Goal: Information Seeking & Learning: Learn about a topic

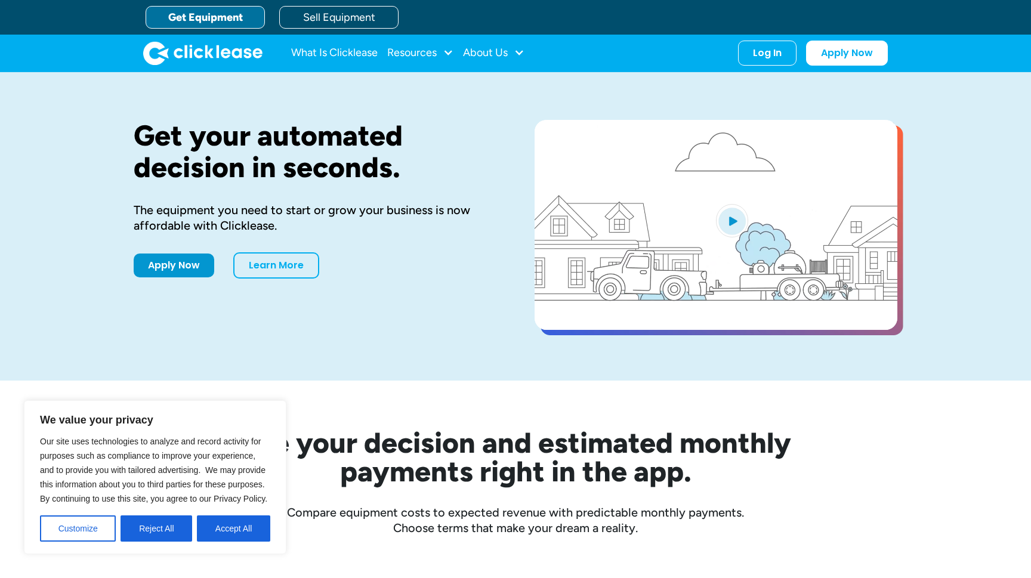
click at [236, 23] on link "Get Equipment" at bounding box center [205, 17] width 119 height 23
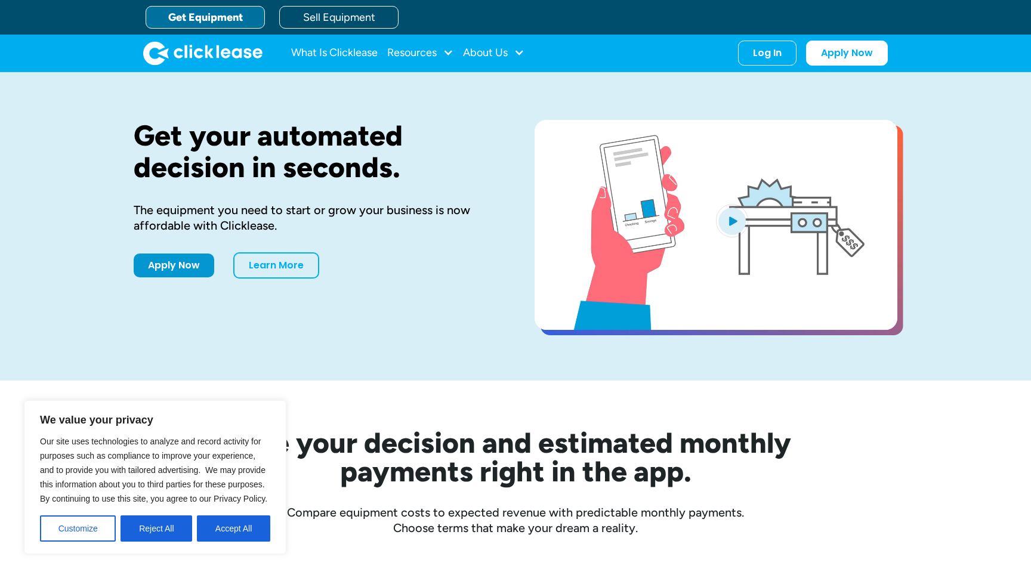
click at [694, 175] on video "open lightbox" at bounding box center [716, 225] width 363 height 210
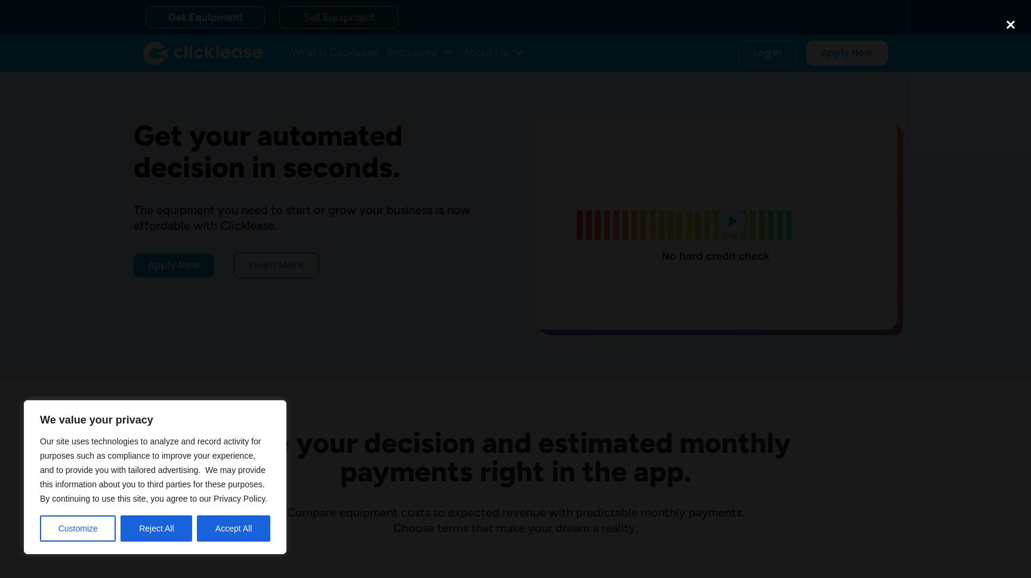
click at [1014, 24] on div "close lightbox" at bounding box center [1010, 24] width 41 height 26
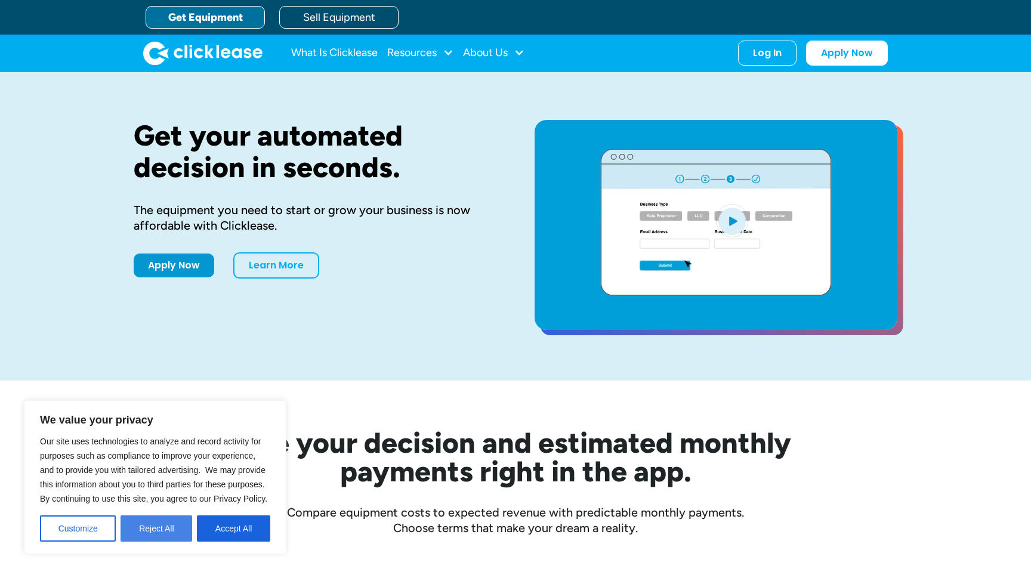
click at [165, 532] on button "Reject All" at bounding box center [157, 528] width 72 height 26
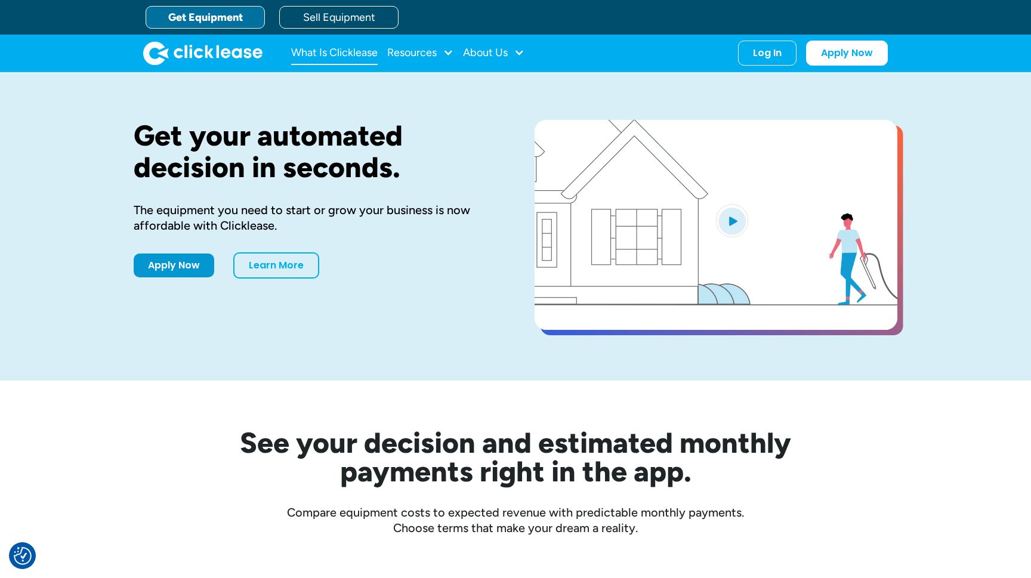
click at [356, 55] on link "What Is Clicklease" at bounding box center [334, 53] width 87 height 24
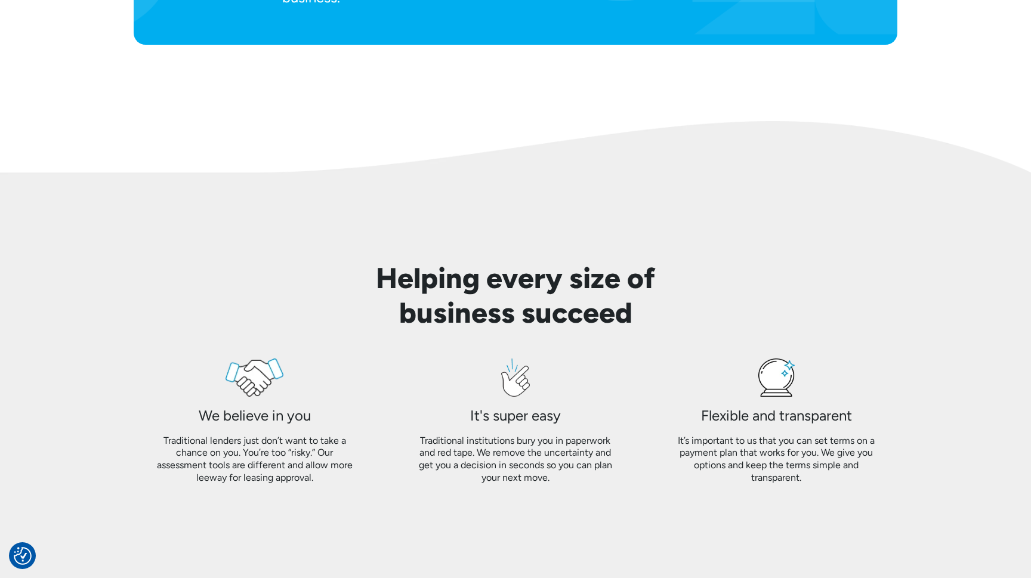
scroll to position [828, 0]
